Goal: Find specific page/section: Find specific page/section

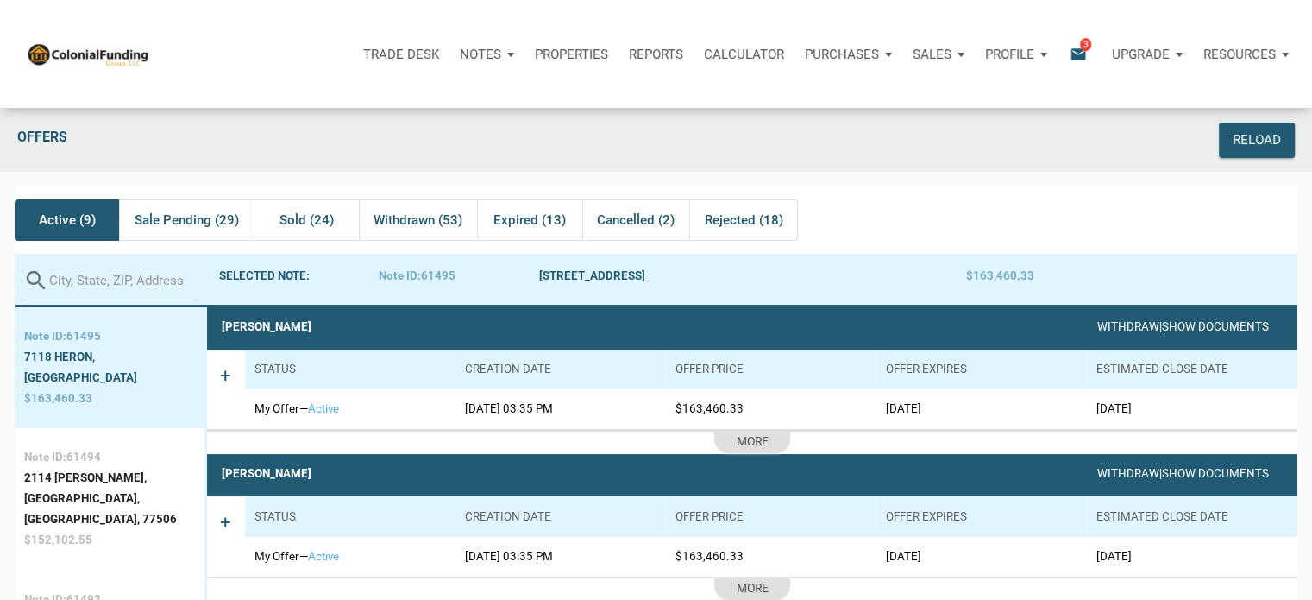
click at [473, 48] on p "Notes" at bounding box center [480, 55] width 41 height 16
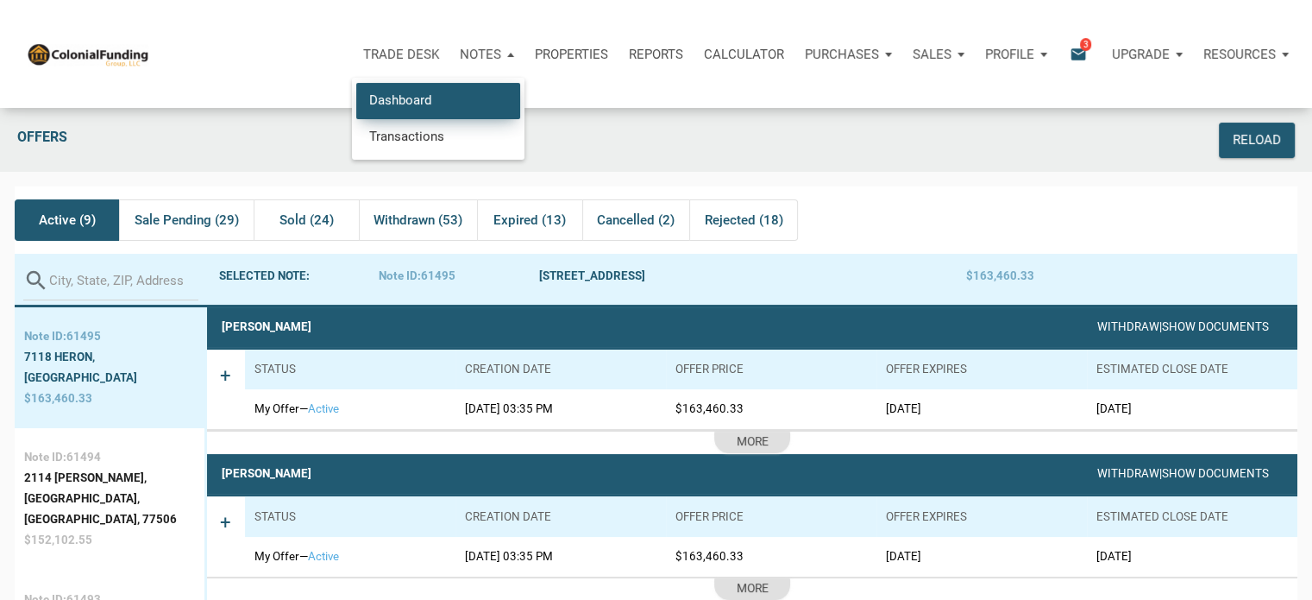
click at [418, 105] on link "Dashboard" at bounding box center [438, 100] width 164 height 35
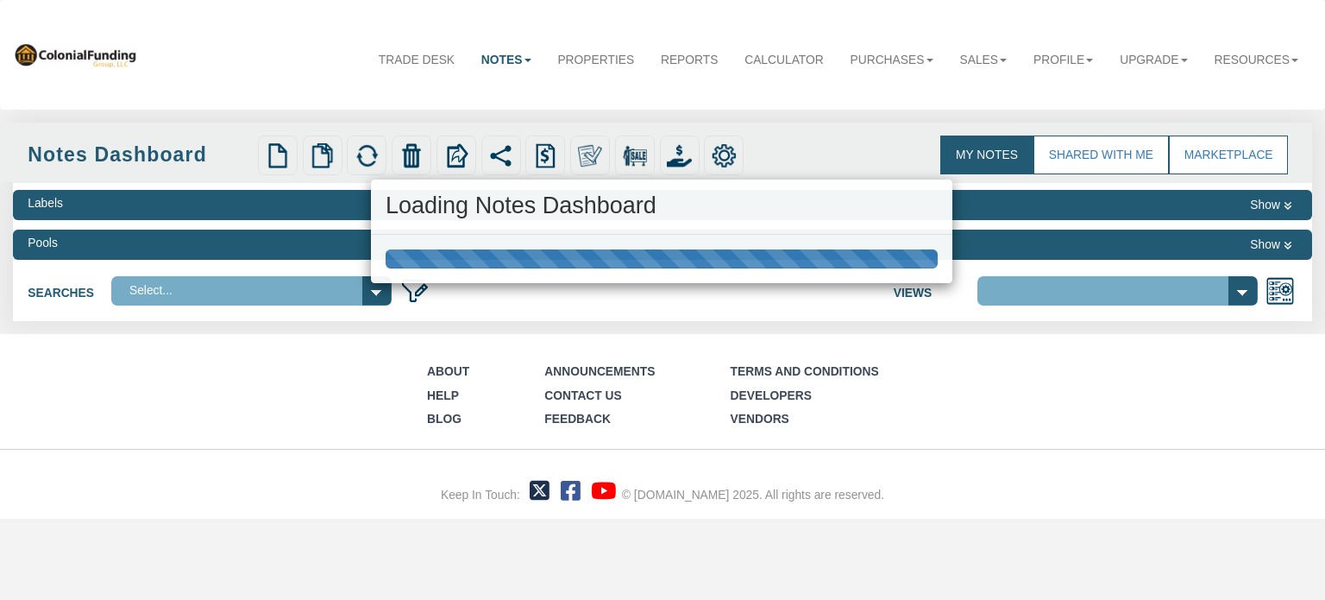
select select
select select "316"
